Goal: Task Accomplishment & Management: Use online tool/utility

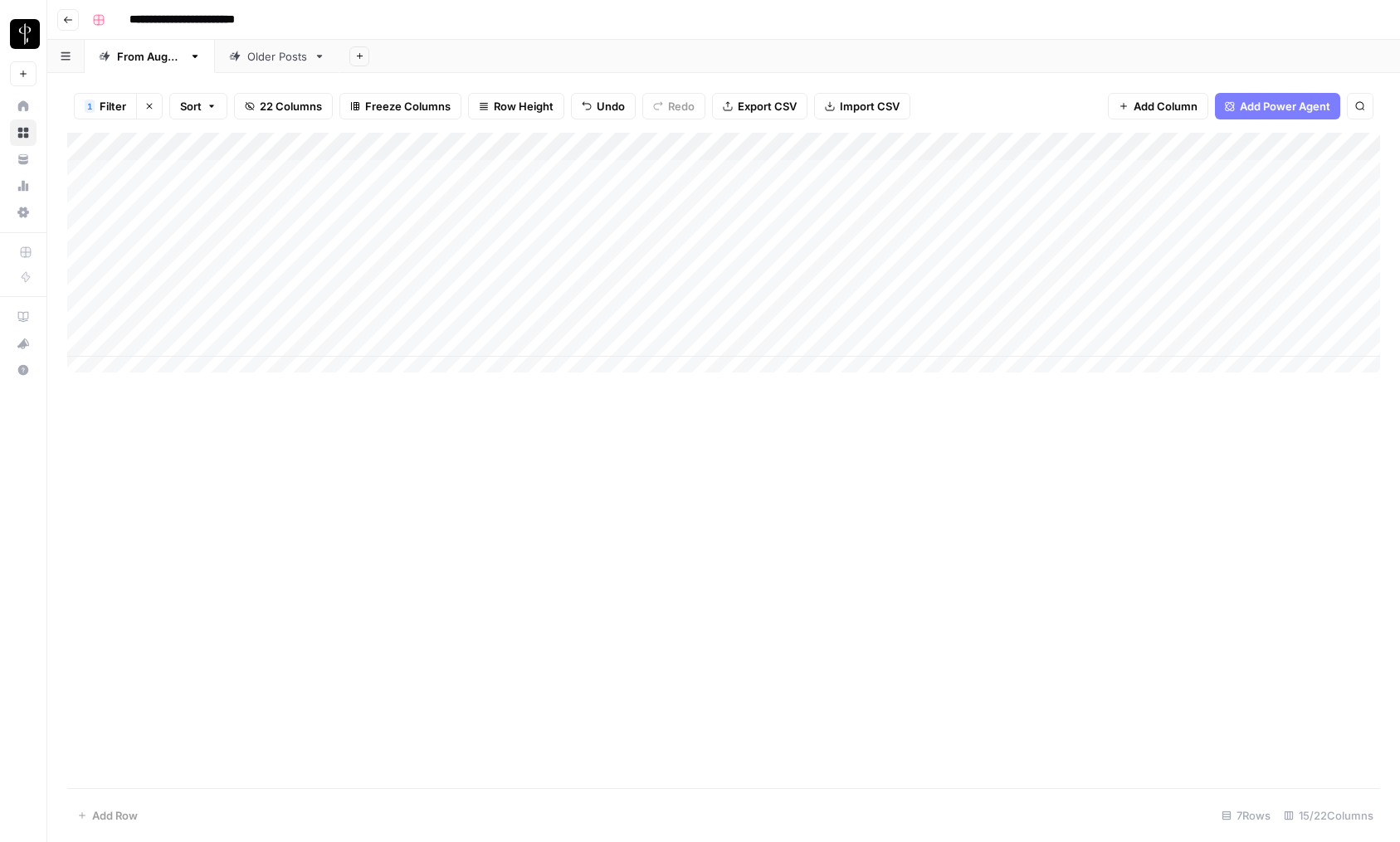
click at [361, 619] on div "Add Column" at bounding box center [724, 460] width 1313 height 655
click at [106, 101] on span "Filter" at bounding box center [112, 106] width 26 height 17
type input "Agent's website URL"
click at [602, 198] on input "curran" at bounding box center [711, 193] width 220 height 17
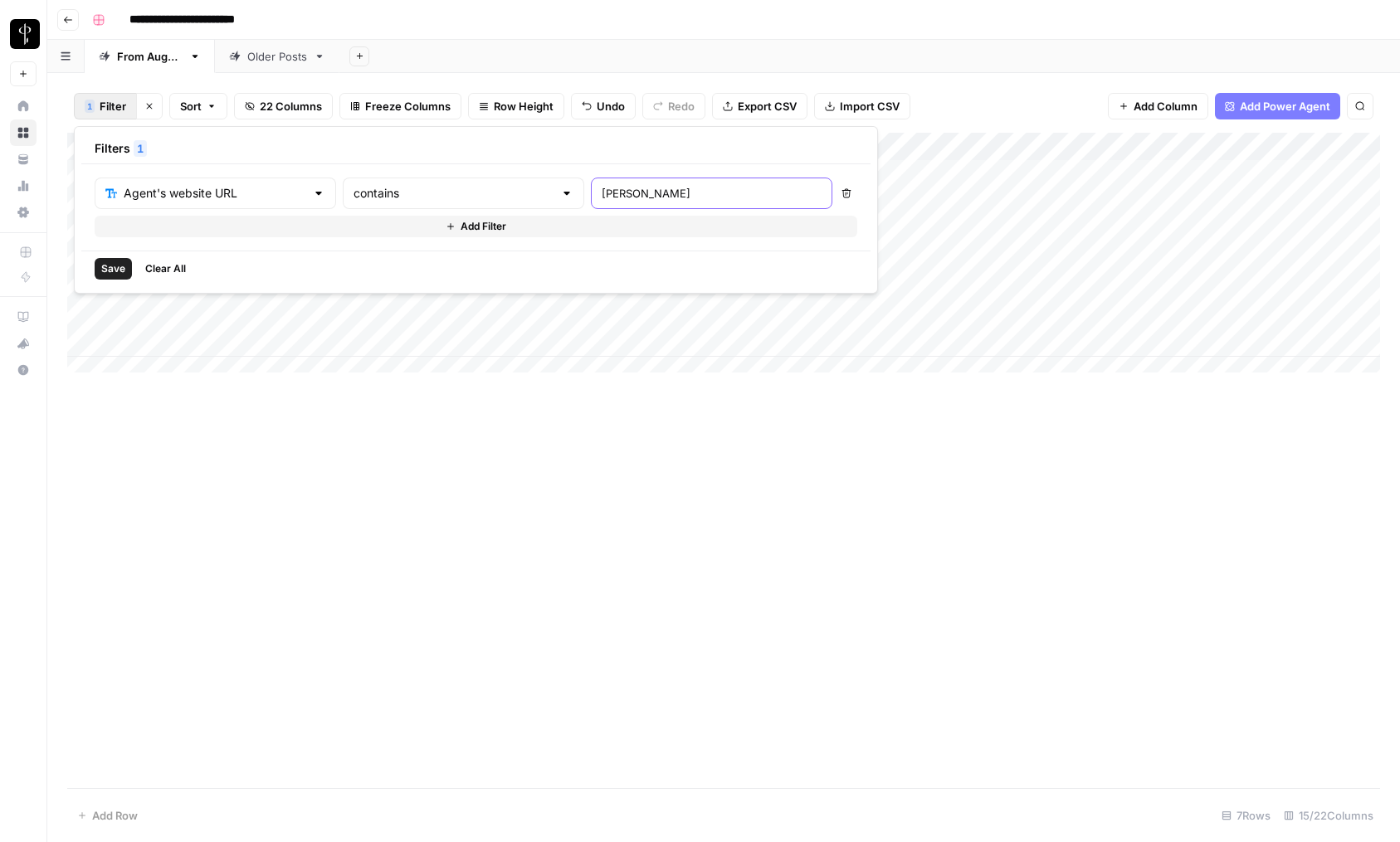
click at [602, 198] on input "curran" at bounding box center [711, 193] width 220 height 17
paste input "bostonnewportrealestate.com"
type input "bostonnewportrealestate.com"
click at [98, 271] on button "Save" at bounding box center [113, 269] width 37 height 22
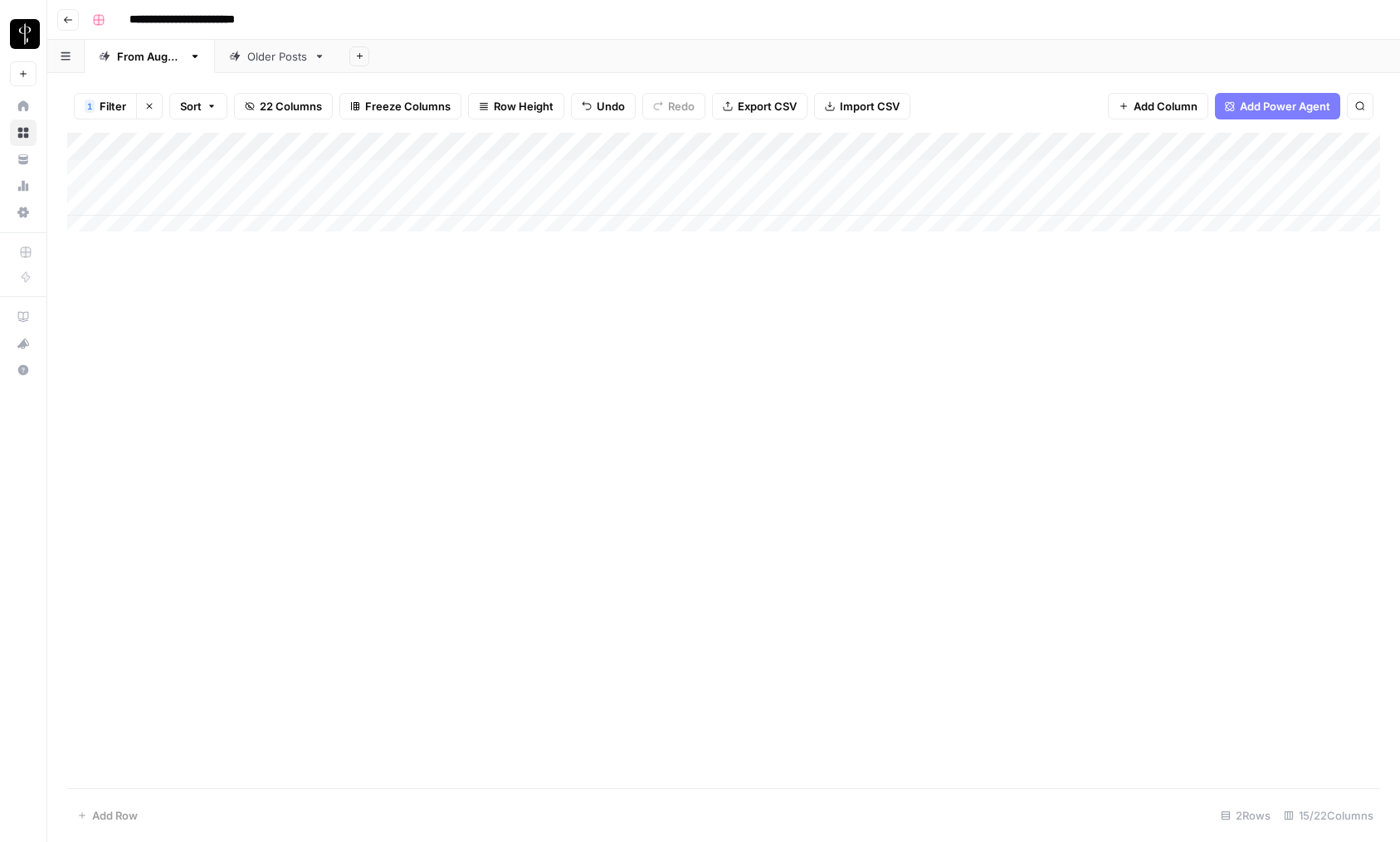
click at [595, 592] on div "Add Column" at bounding box center [724, 460] width 1313 height 655
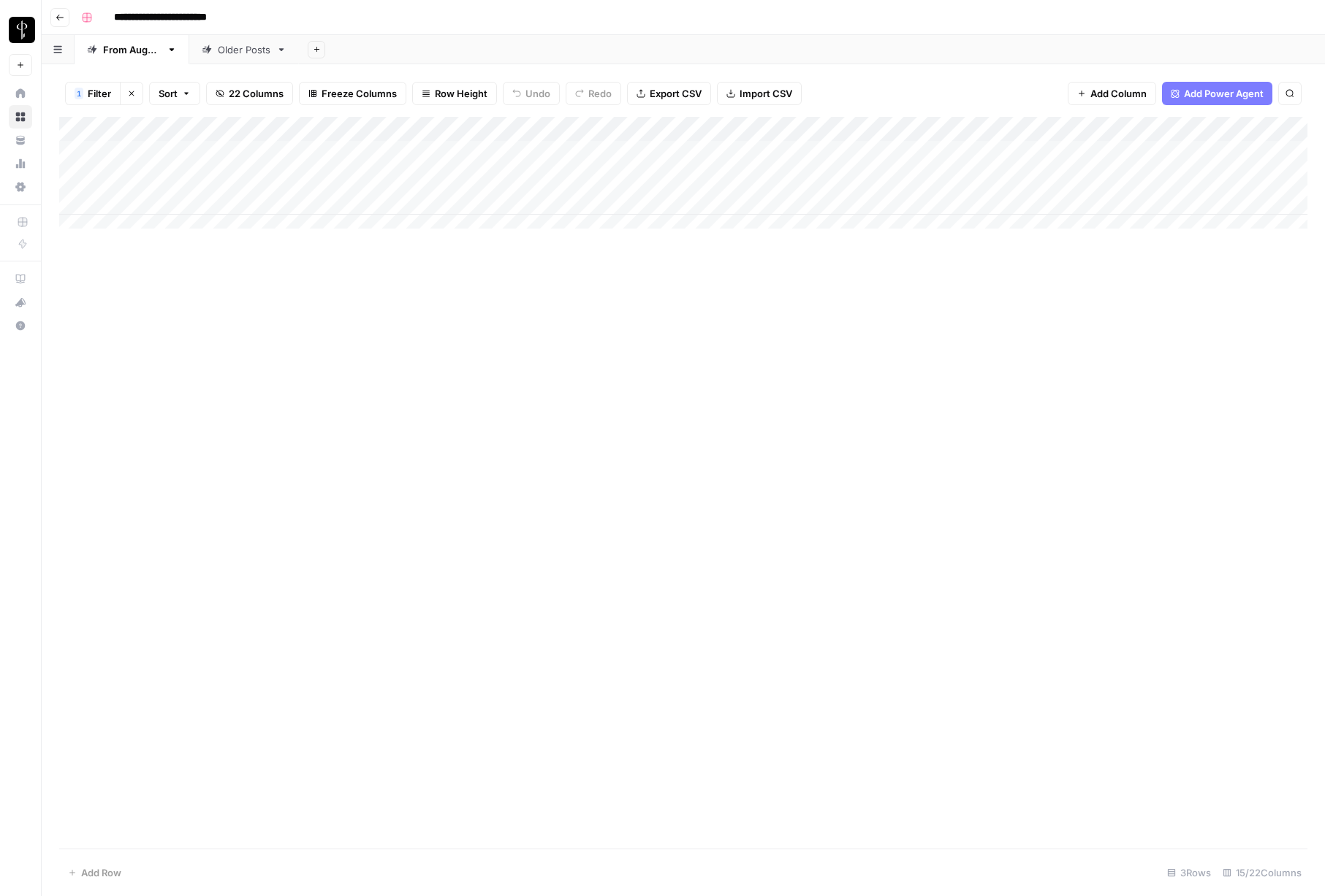
click at [74, 202] on div "Add Column" at bounding box center [684, 178] width 1248 height 123
click at [168, 871] on span "Unselect" at bounding box center [170, 873] width 42 height 15
click at [966, 202] on div "Add Column" at bounding box center [684, 178] width 1248 height 123
click at [966, 205] on div "Add Column" at bounding box center [684, 178] width 1248 height 123
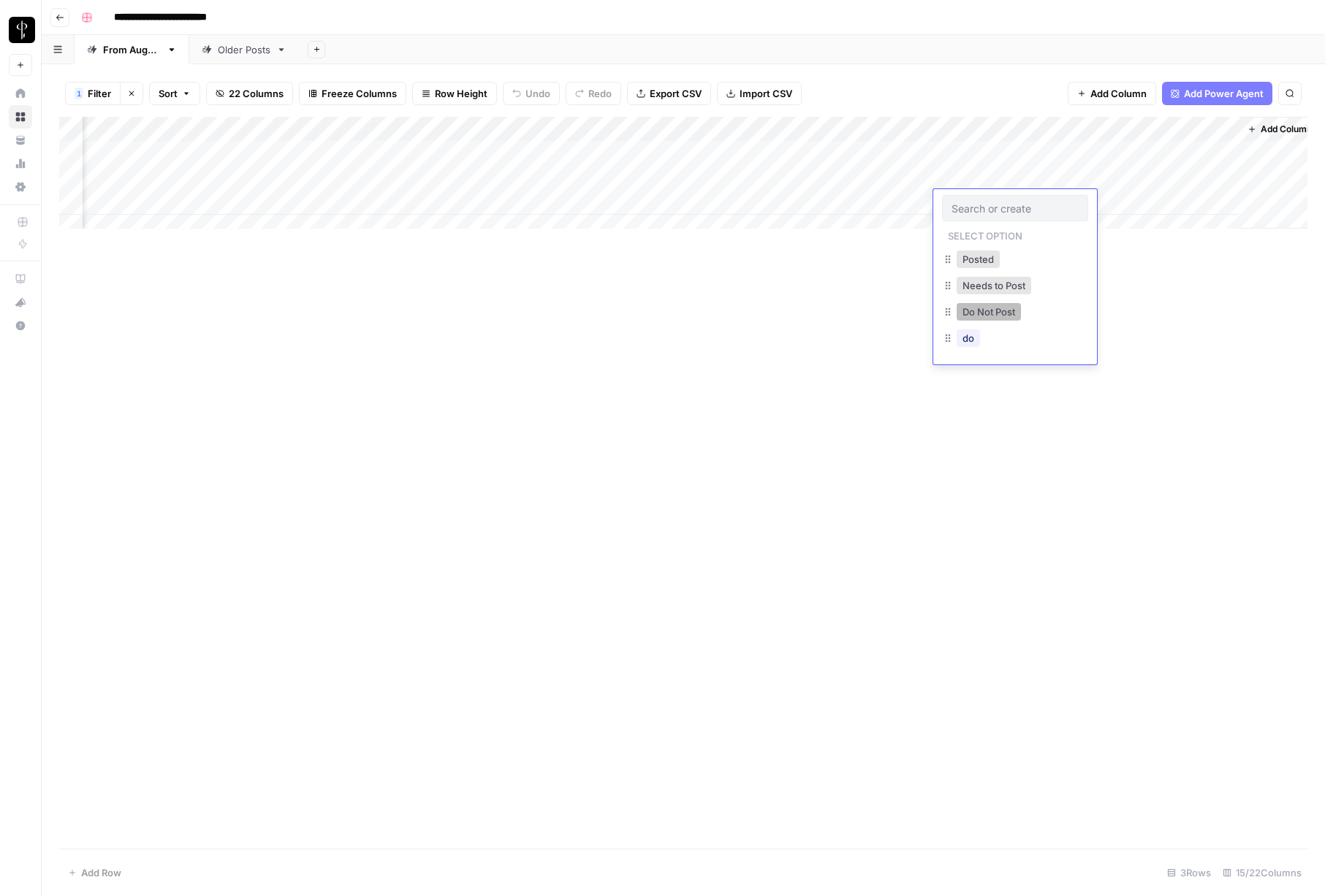
click at [989, 310] on button "Do Not Post" at bounding box center [989, 312] width 64 height 18
click at [696, 204] on div "Add Column" at bounding box center [684, 178] width 1248 height 123
click at [700, 203] on div "Add Column" at bounding box center [684, 178] width 1248 height 123
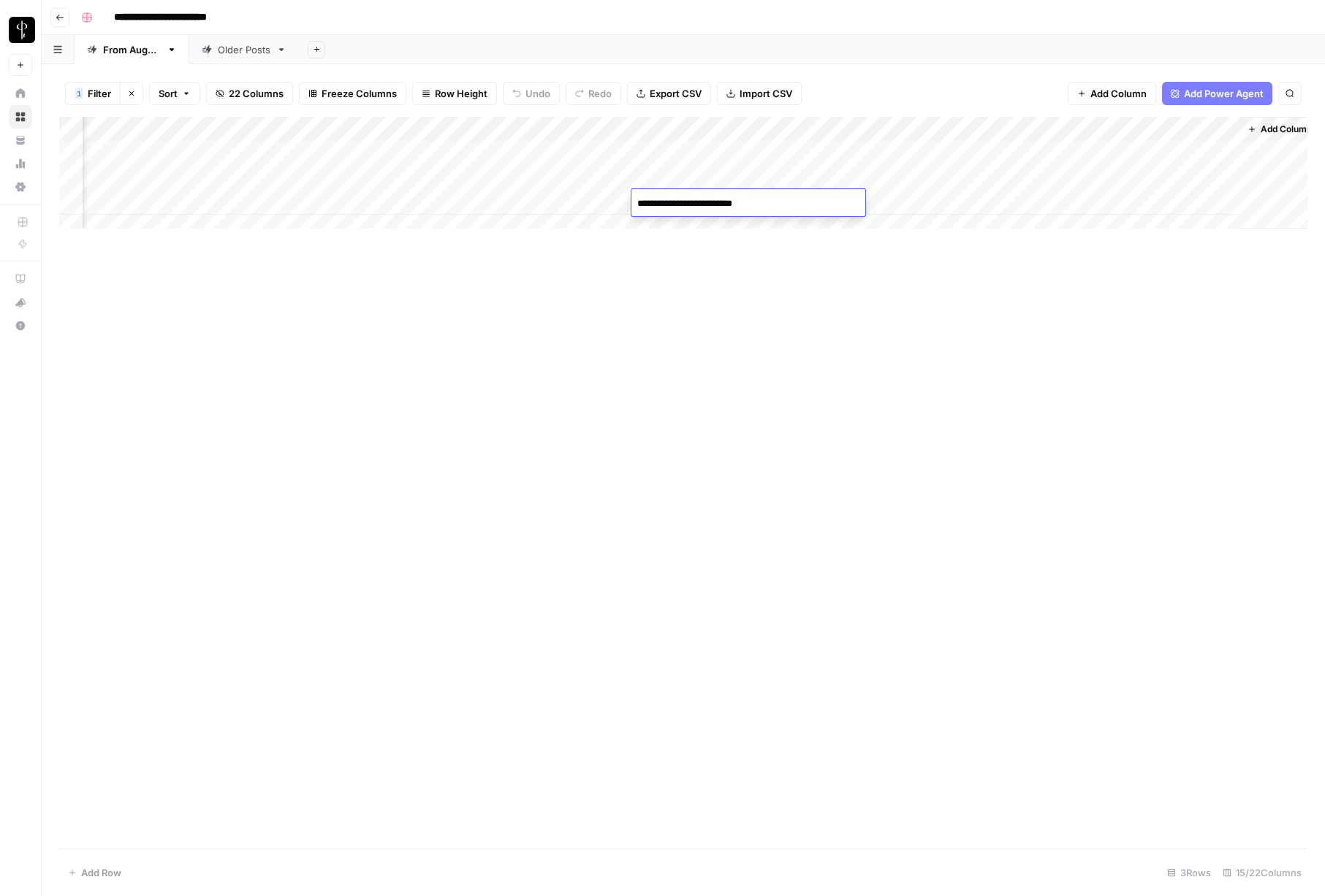
click at [659, 202] on textarea "**********" at bounding box center [748, 204] width 234 height 21
type textarea "**********"
drag, startPoint x: 740, startPoint y: 399, endPoint x: 732, endPoint y: 398, distance: 8.1
click at [740, 400] on div "Add Column" at bounding box center [684, 483] width 1248 height 732
drag, startPoint x: 350, startPoint y: 657, endPoint x: 73, endPoint y: 595, distance: 283.9
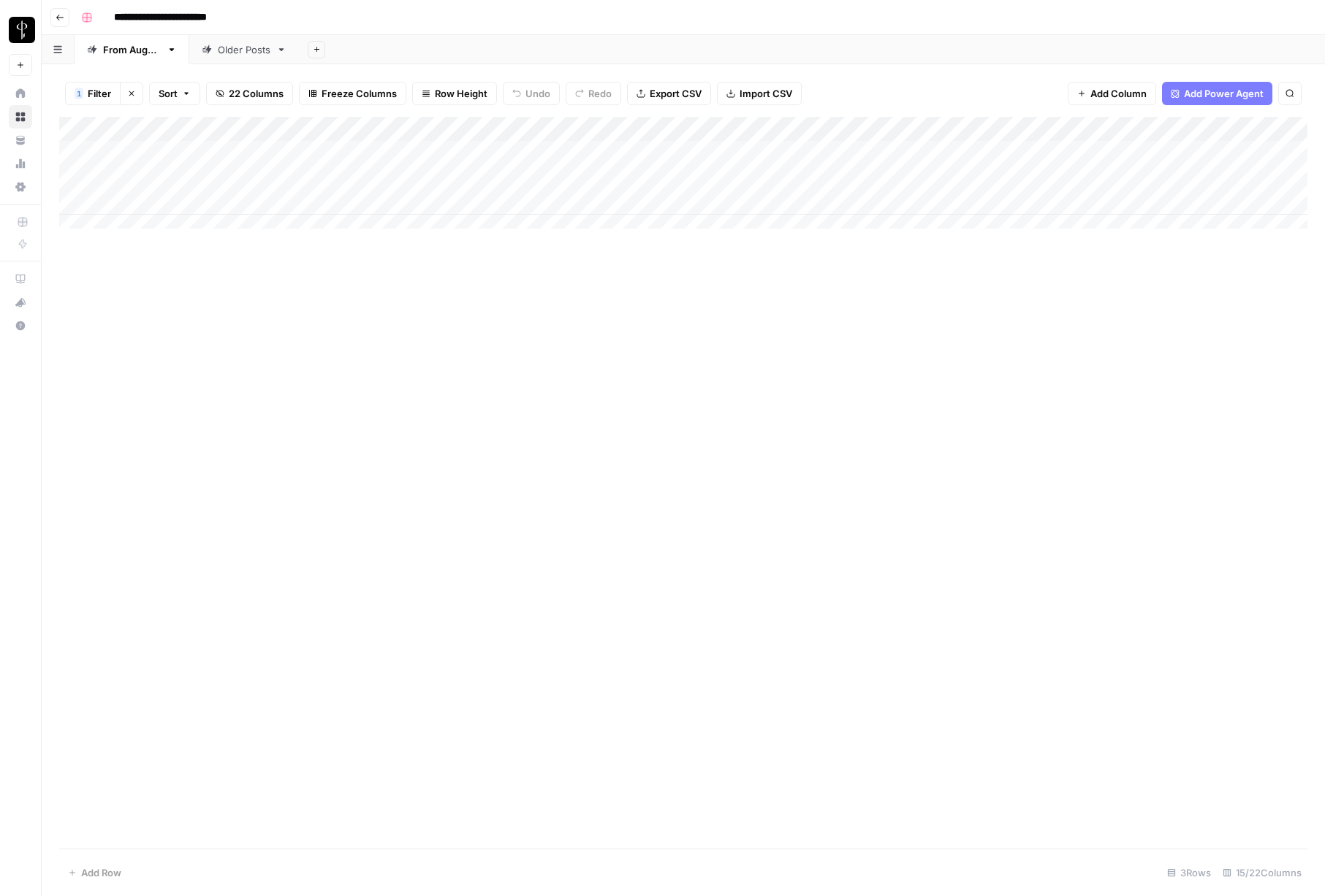
click at [349, 657] on div "Add Column" at bounding box center [684, 483] width 1248 height 732
click at [251, 503] on div "Add Column" at bounding box center [684, 483] width 1248 height 732
click at [344, 552] on div "Add Column" at bounding box center [684, 483] width 1248 height 732
